Goal: Find specific page/section: Find specific page/section

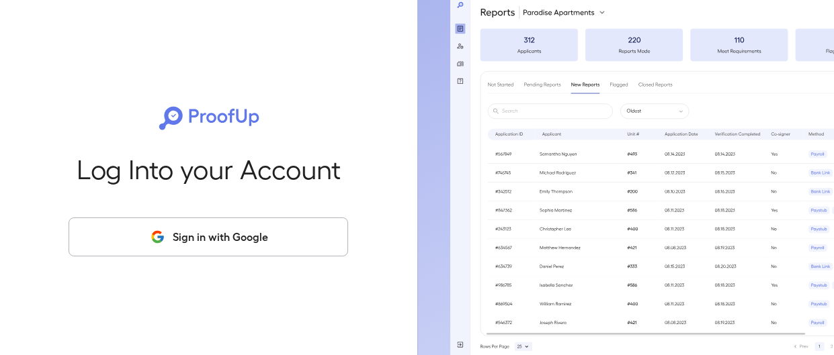
click at [242, 241] on button "Sign in with Google" at bounding box center [208, 237] width 279 height 39
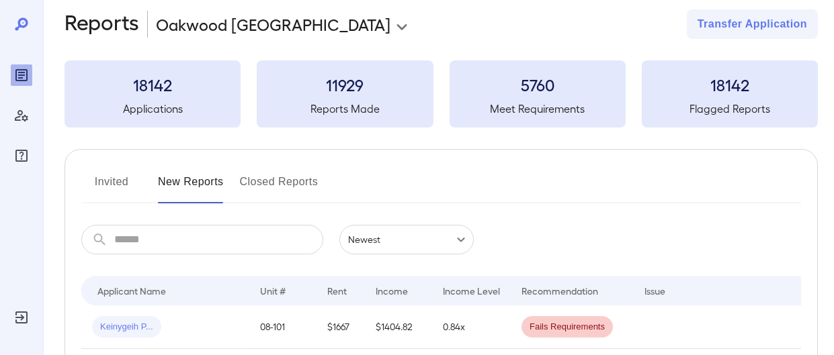
scroll to position [19, 0]
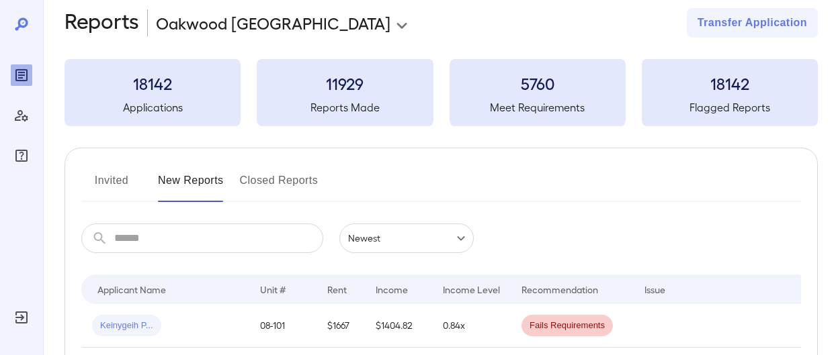
click at [99, 177] on button "Invited" at bounding box center [111, 186] width 60 height 32
